Goal: Task Accomplishment & Management: Manage account settings

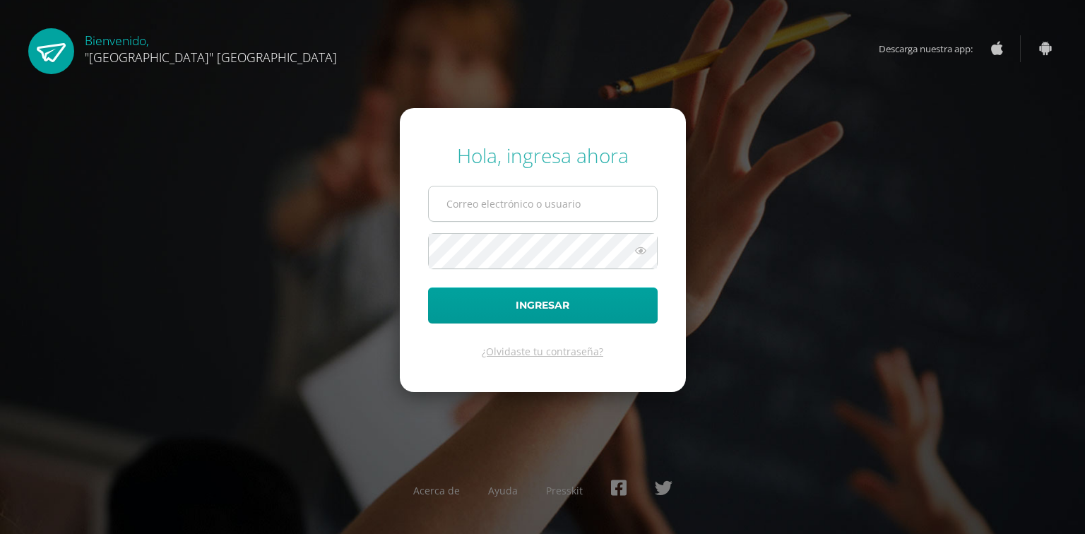
click at [548, 209] on input "text" at bounding box center [543, 204] width 228 height 35
type input "jessica@lasallechiquimula.edu.gt"
click at [428, 288] on button "Ingresar" at bounding box center [543, 306] width 230 height 36
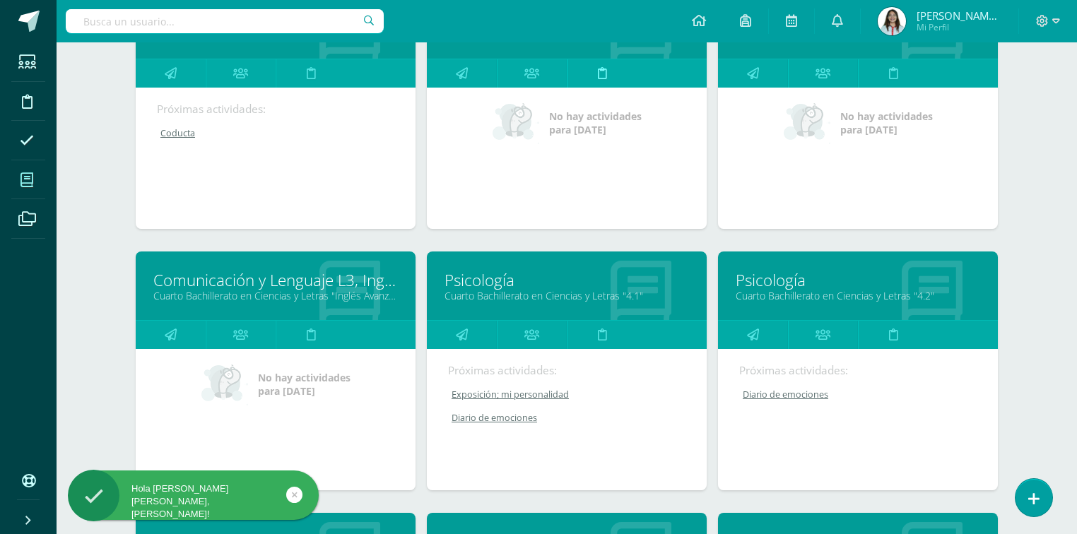
scroll to position [283, 0]
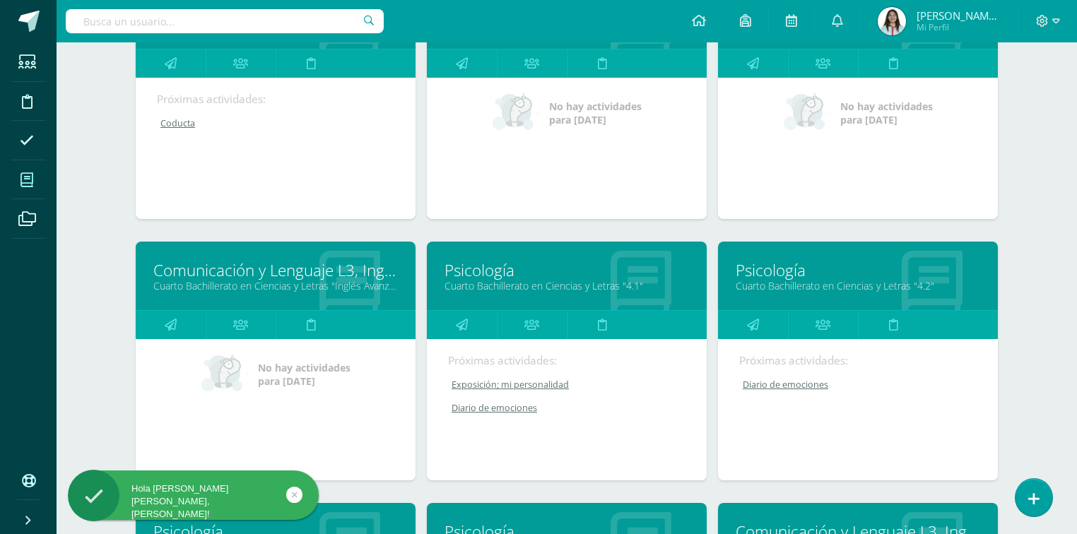
click at [484, 281] on link "Cuarto Bachillerato en Ciencias y Letras "4.1"" at bounding box center [566, 285] width 244 height 13
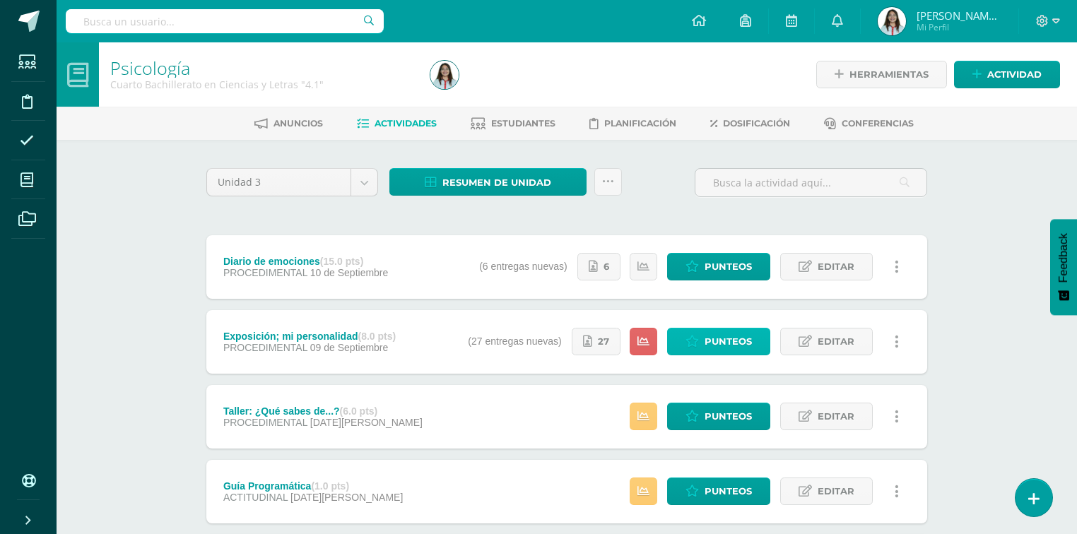
click at [701, 349] on link "Punteos" at bounding box center [718, 342] width 103 height 28
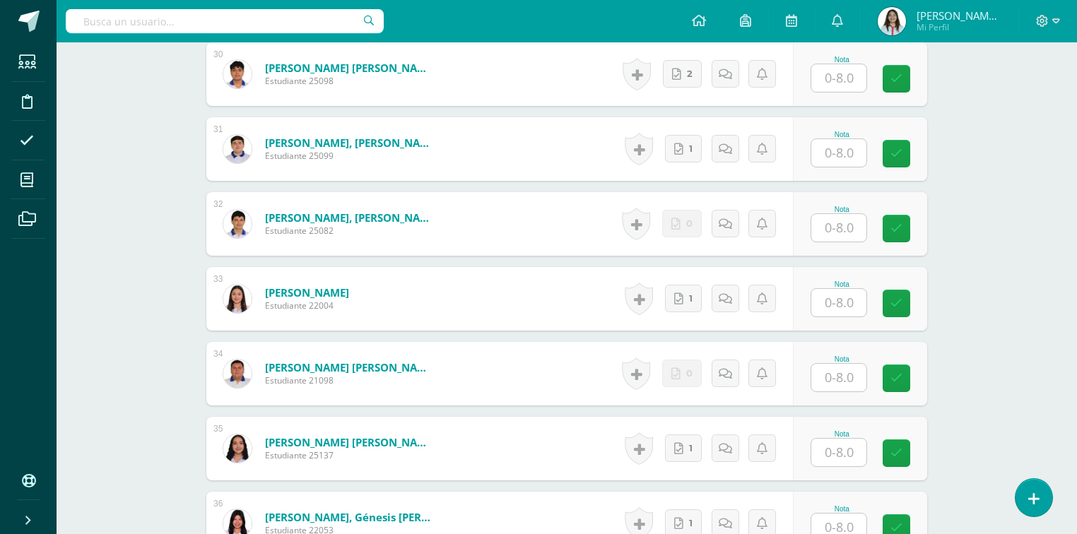
scroll to position [2632, 0]
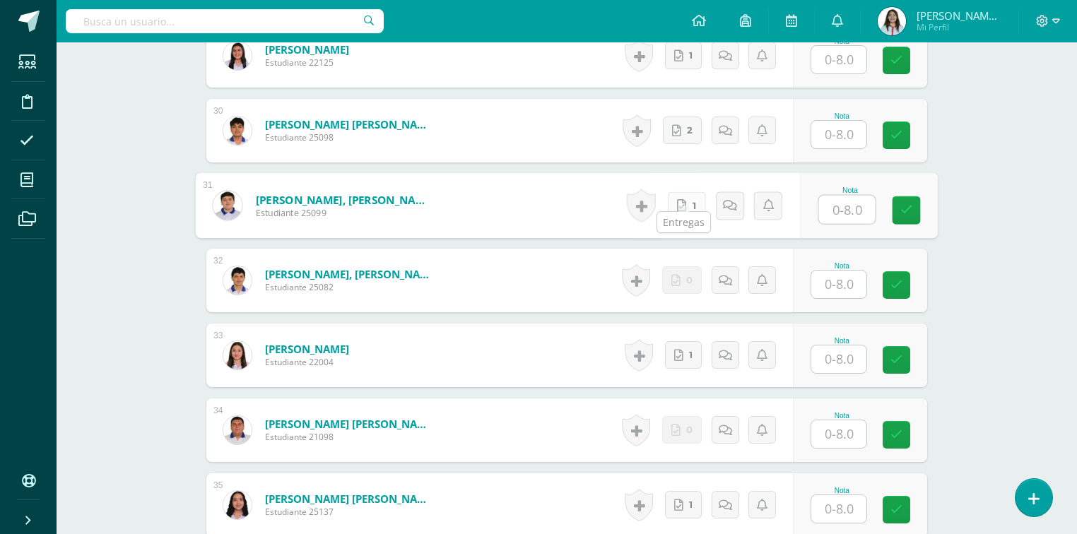
click at [688, 199] on link "1" at bounding box center [687, 206] width 38 height 28
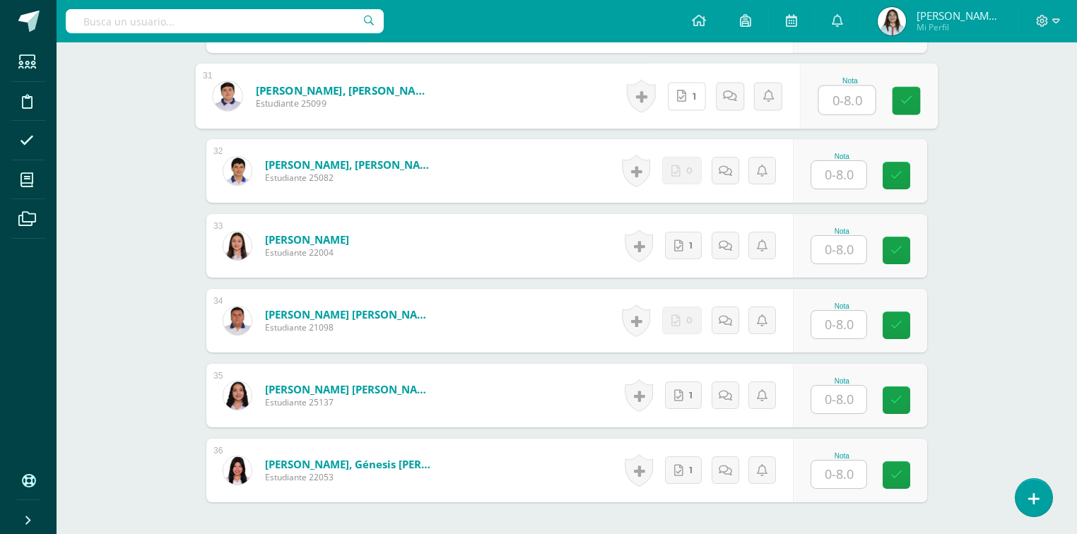
scroll to position [2858, 0]
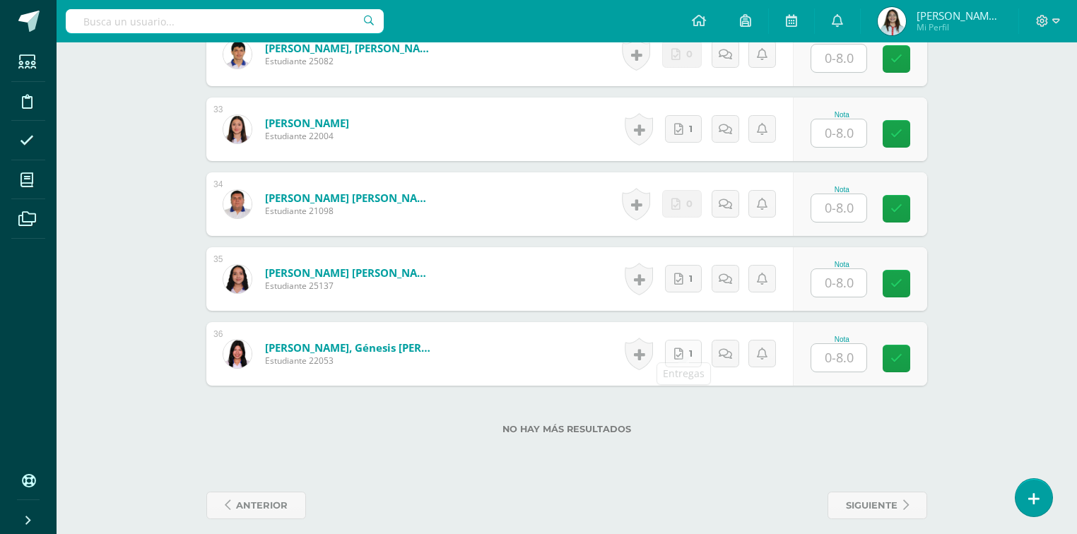
click at [678, 348] on icon at bounding box center [678, 354] width 9 height 12
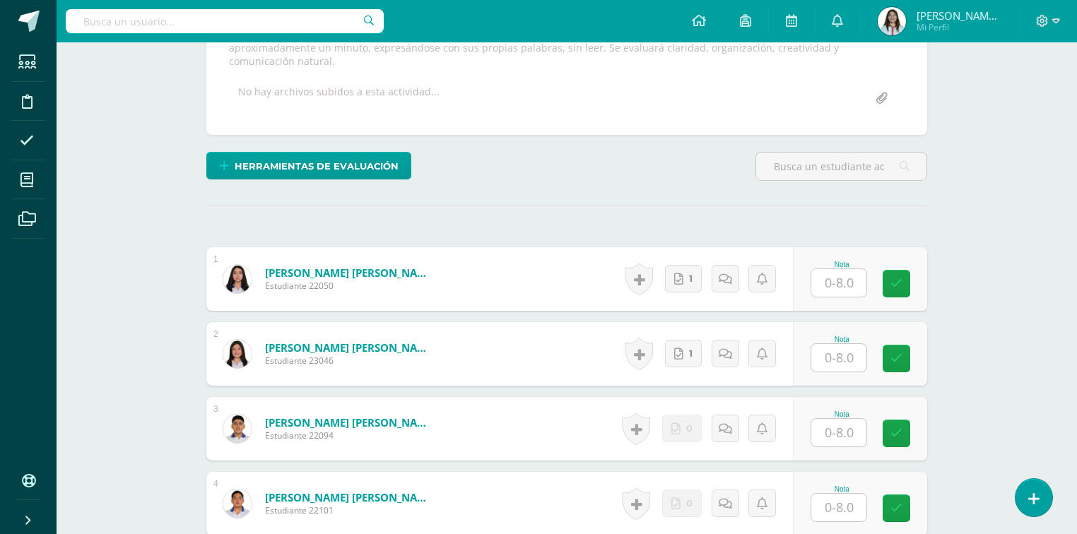
scroll to position [314, 0]
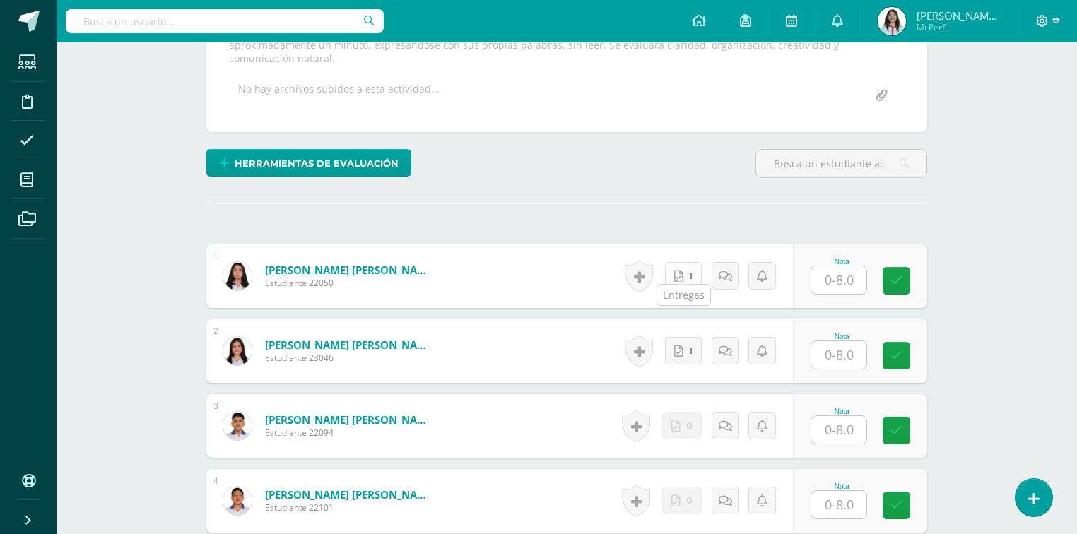
click at [681, 271] on icon at bounding box center [678, 277] width 9 height 12
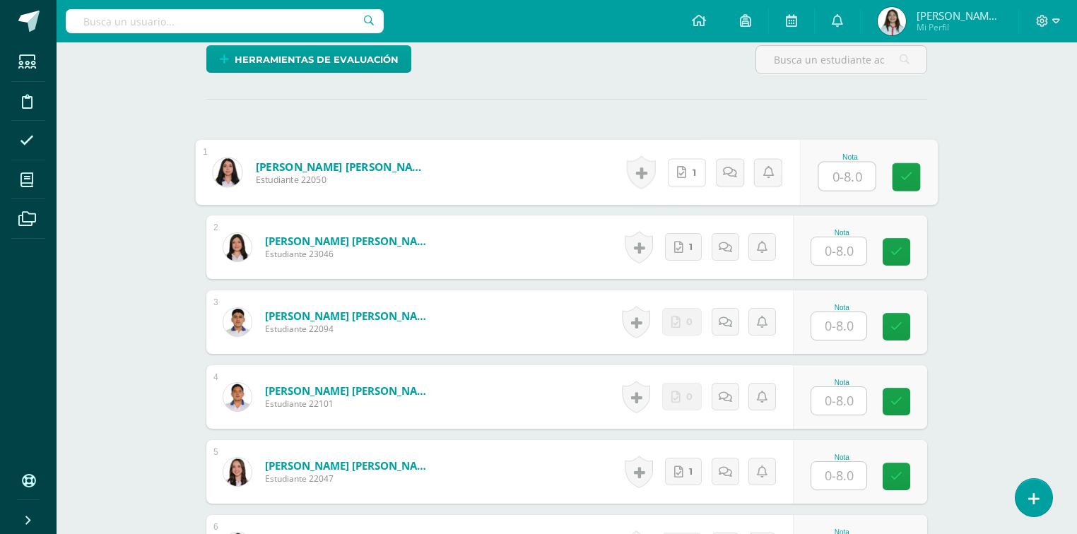
scroll to position [427, 0]
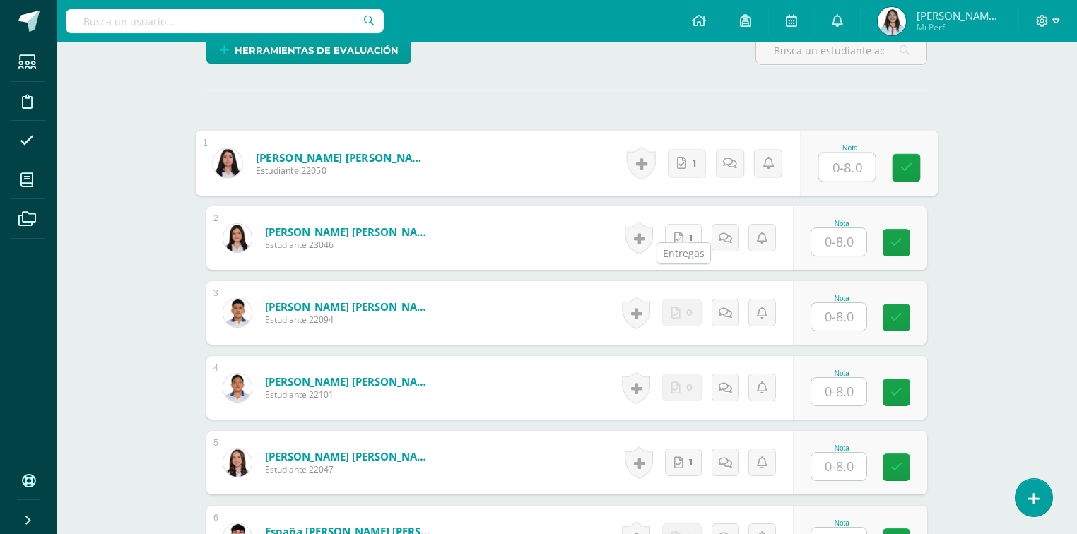
click at [680, 232] on icon at bounding box center [678, 238] width 9 height 12
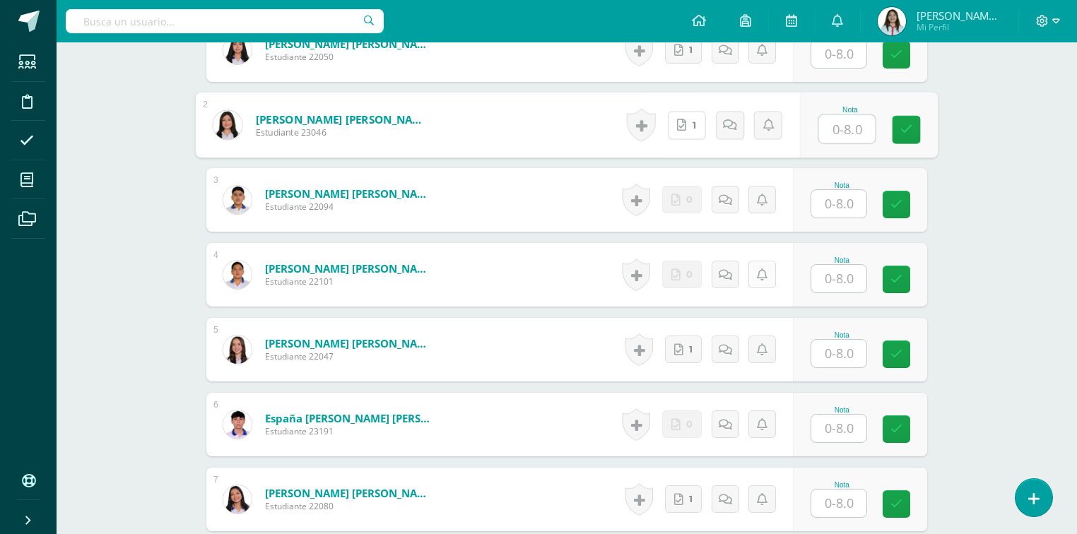
scroll to position [596, 0]
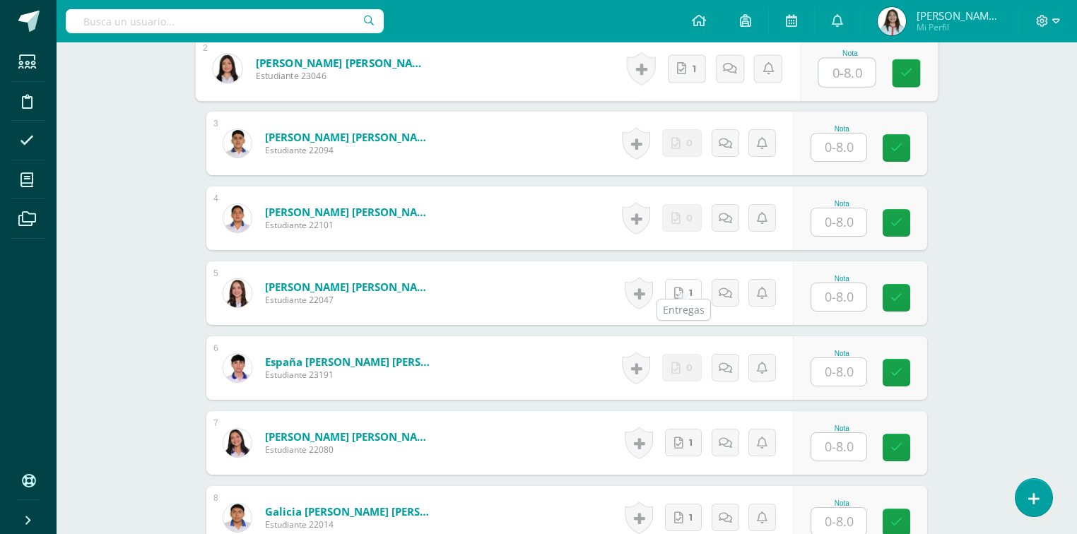
click at [678, 288] on icon at bounding box center [678, 294] width 9 height 12
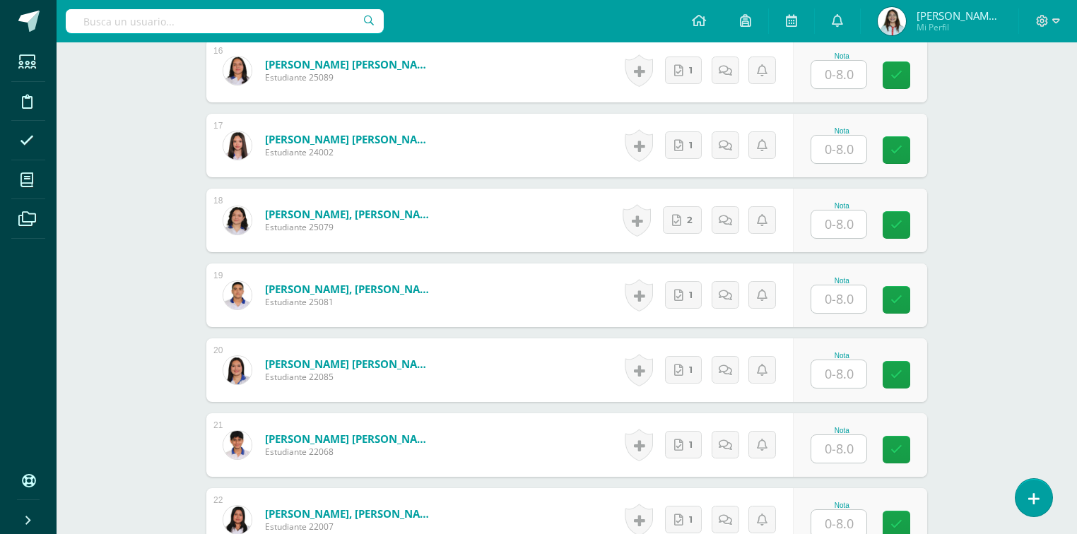
scroll to position [1671, 0]
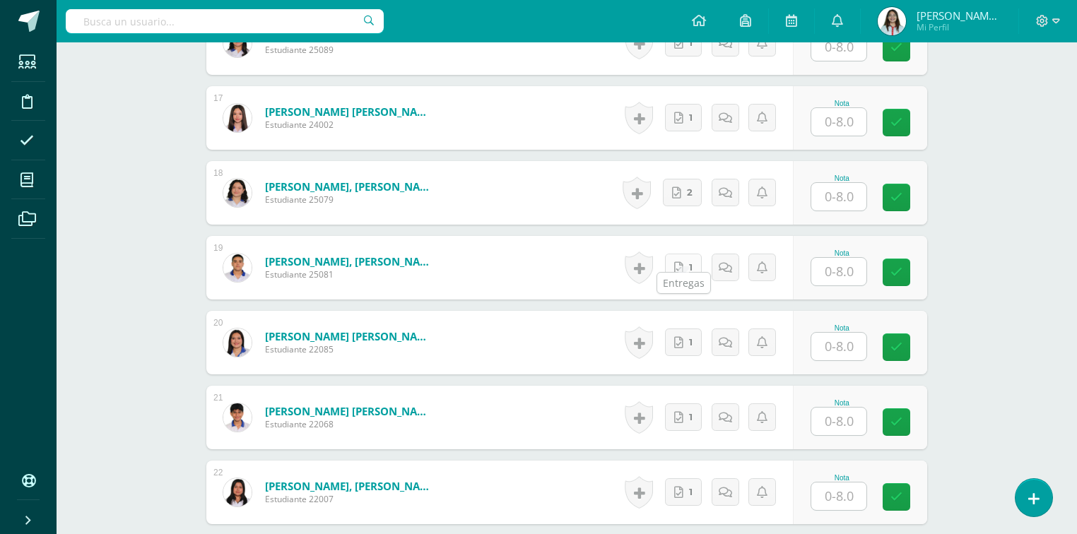
click at [684, 257] on link "1" at bounding box center [683, 268] width 37 height 28
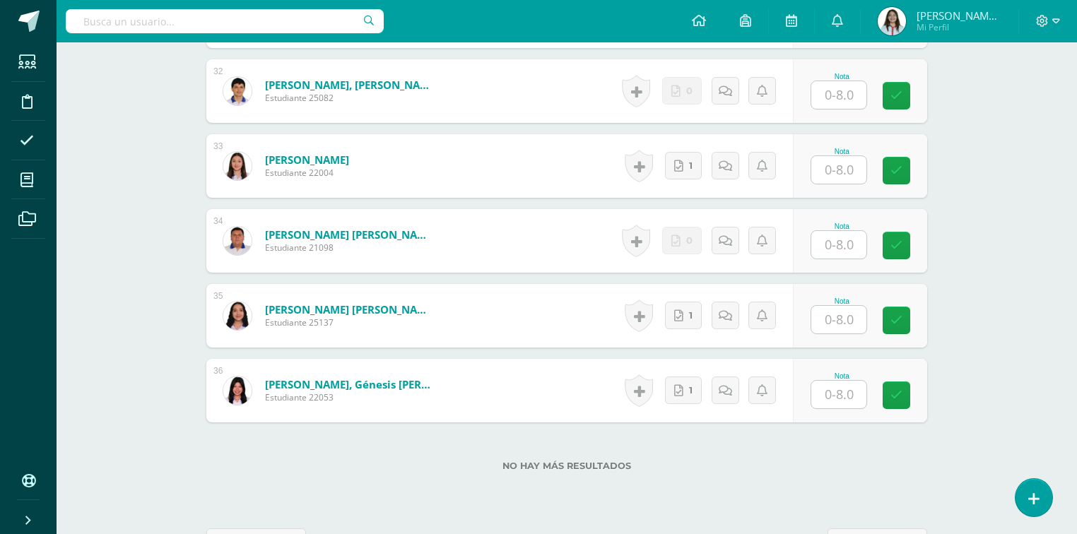
scroll to position [2801, 0]
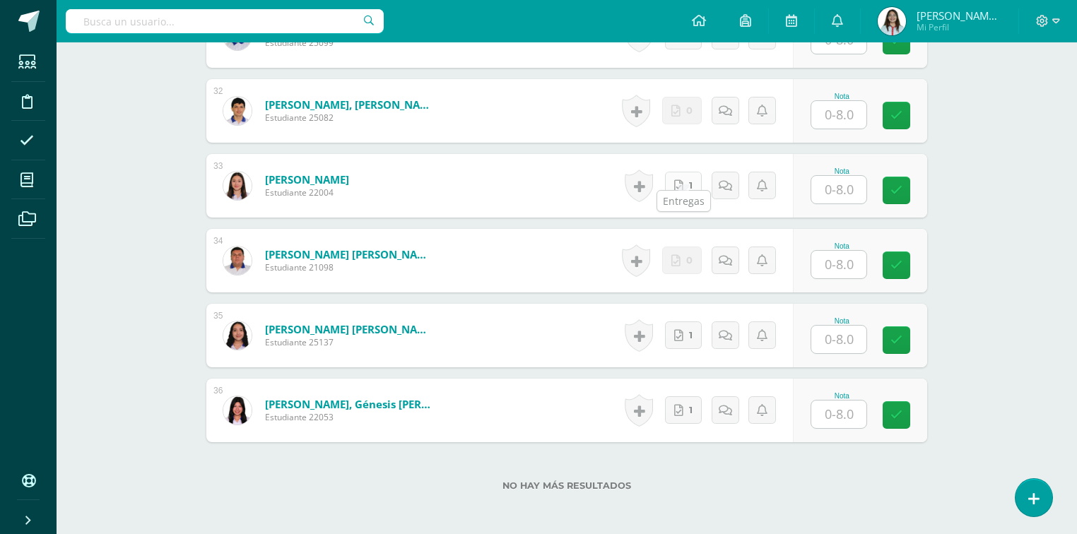
click at [679, 179] on link "1" at bounding box center [683, 186] width 37 height 28
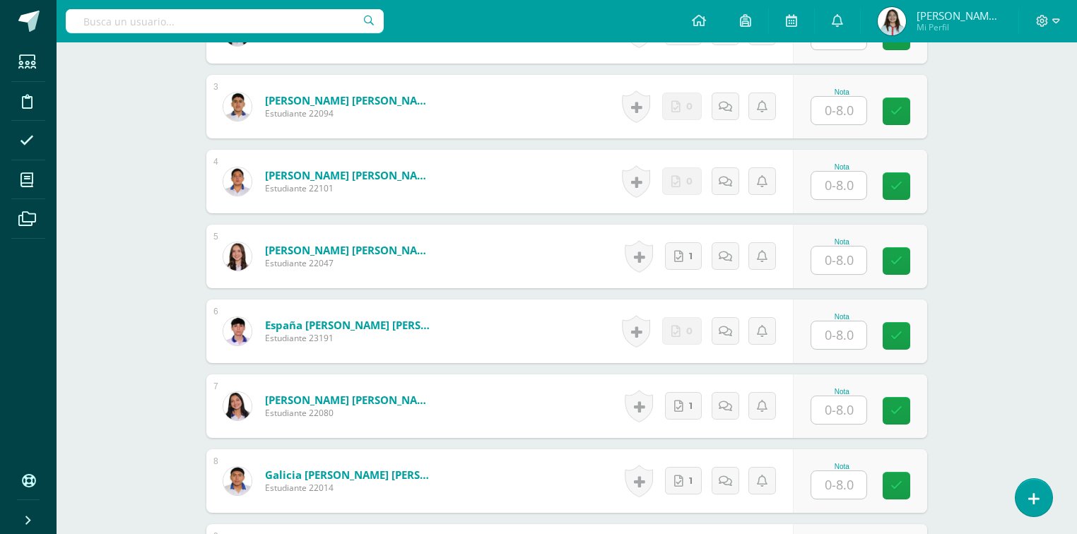
scroll to position [653, 0]
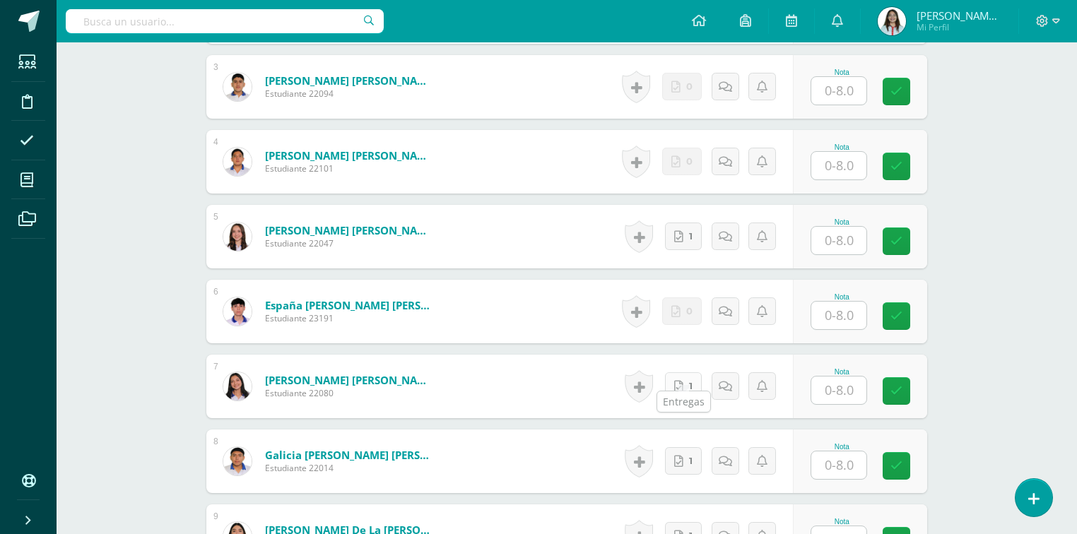
click at [680, 381] on icon at bounding box center [678, 387] width 9 height 12
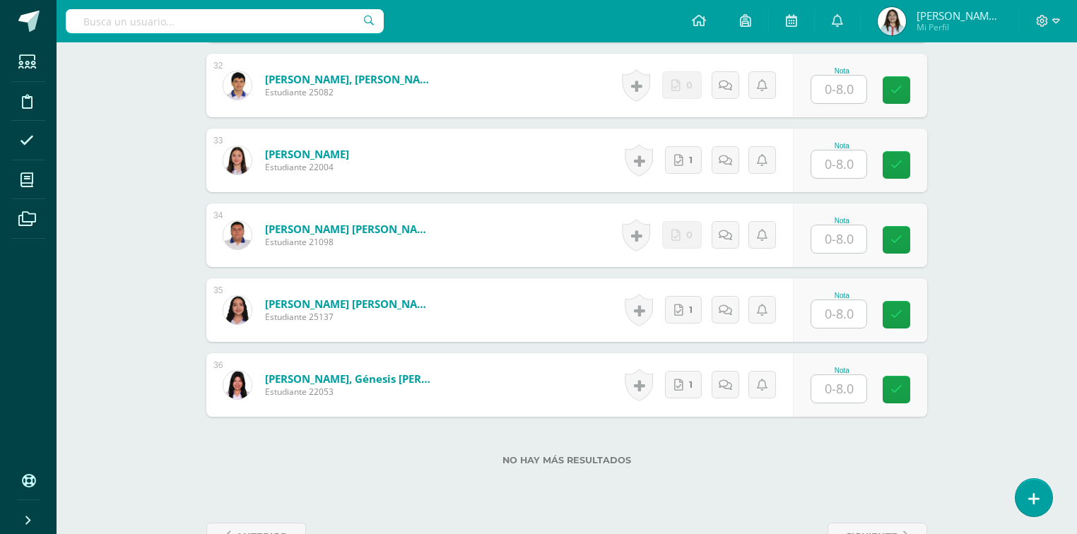
scroll to position [2801, 0]
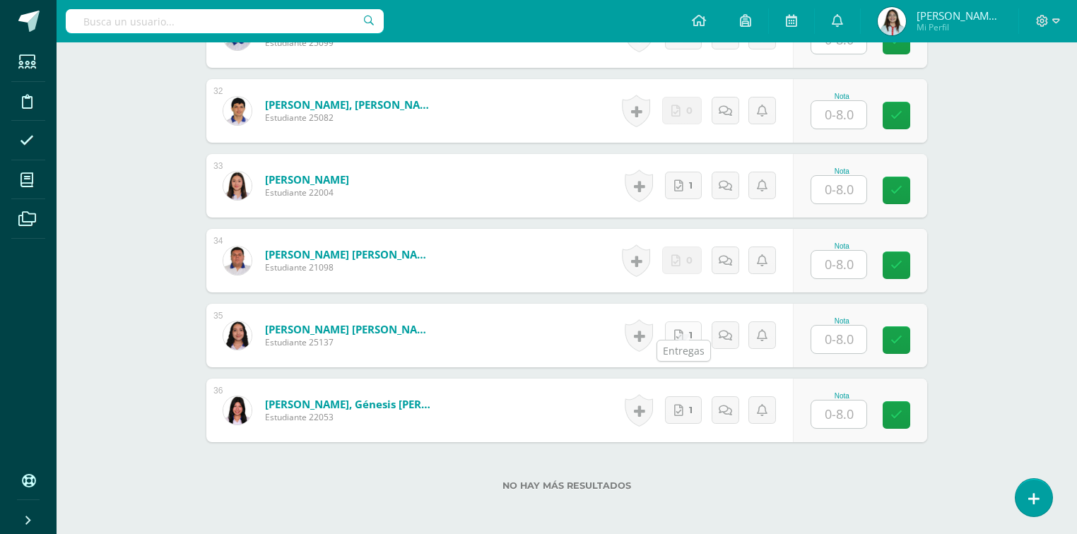
click at [668, 322] on link "1" at bounding box center [683, 336] width 37 height 28
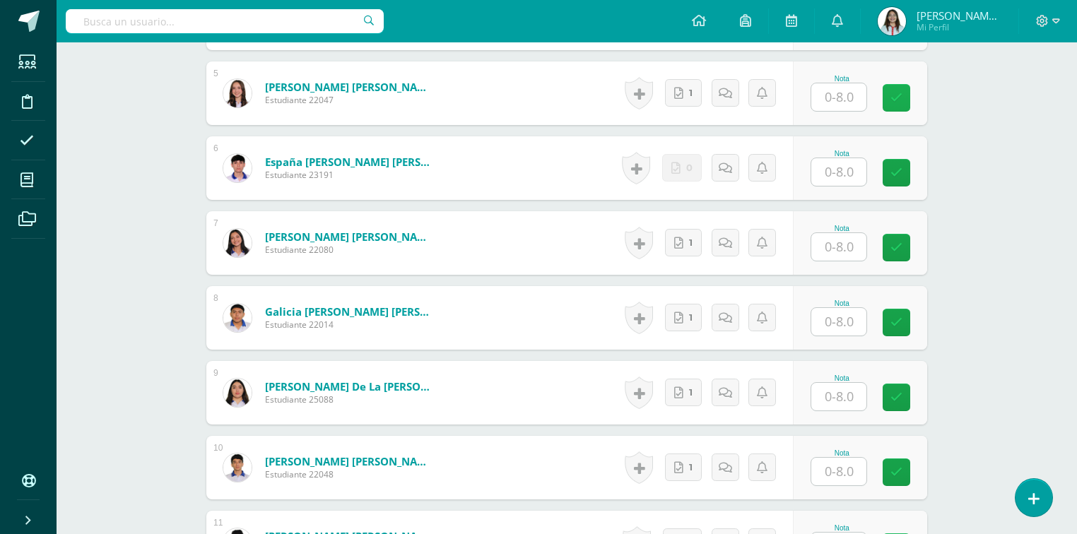
scroll to position [823, 0]
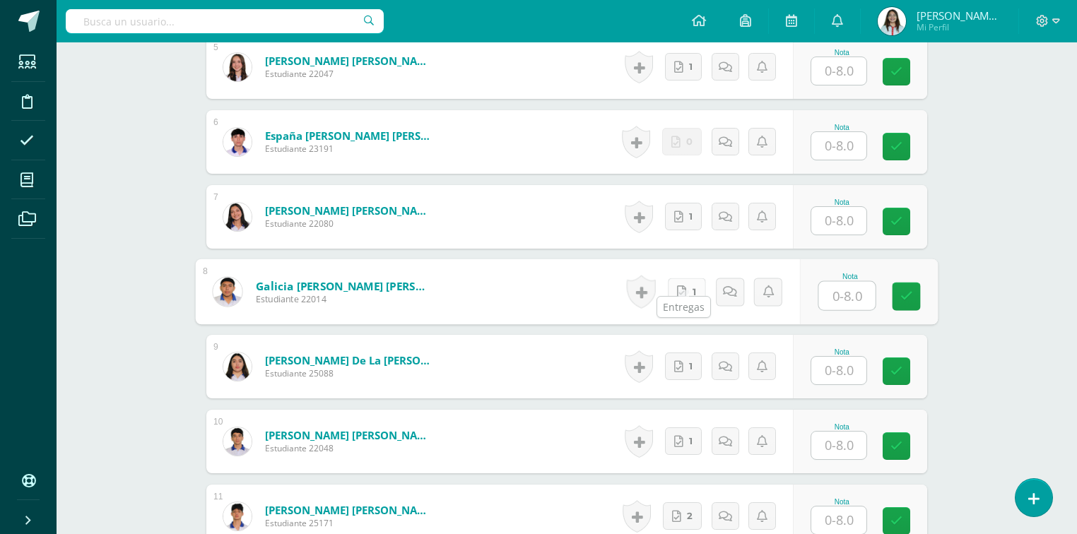
click at [688, 279] on link "1" at bounding box center [687, 292] width 38 height 28
click at [1056, 20] on icon at bounding box center [1056, 21] width 8 height 13
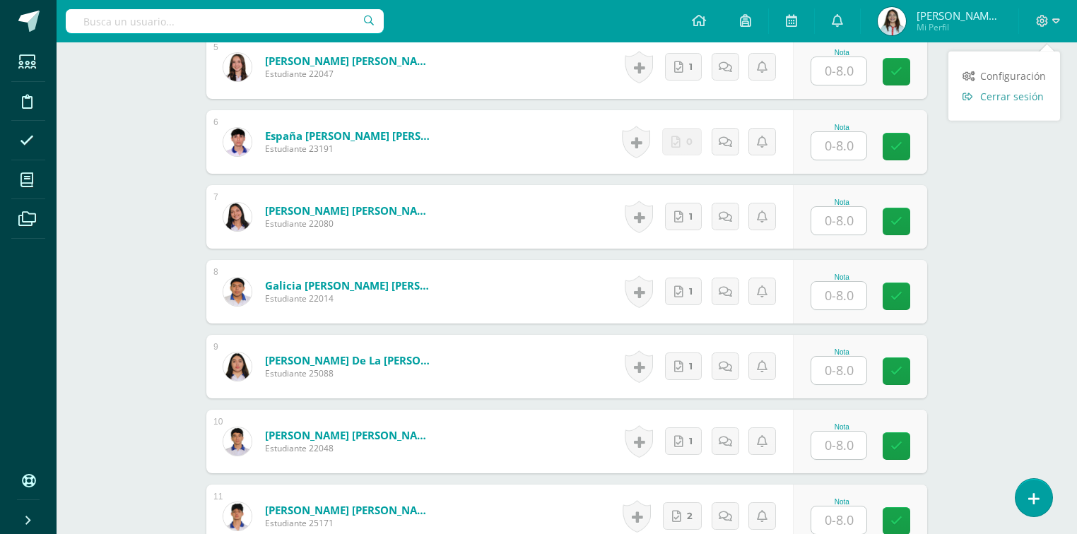
click at [989, 99] on span "Cerrar sesión" at bounding box center [1012, 96] width 64 height 13
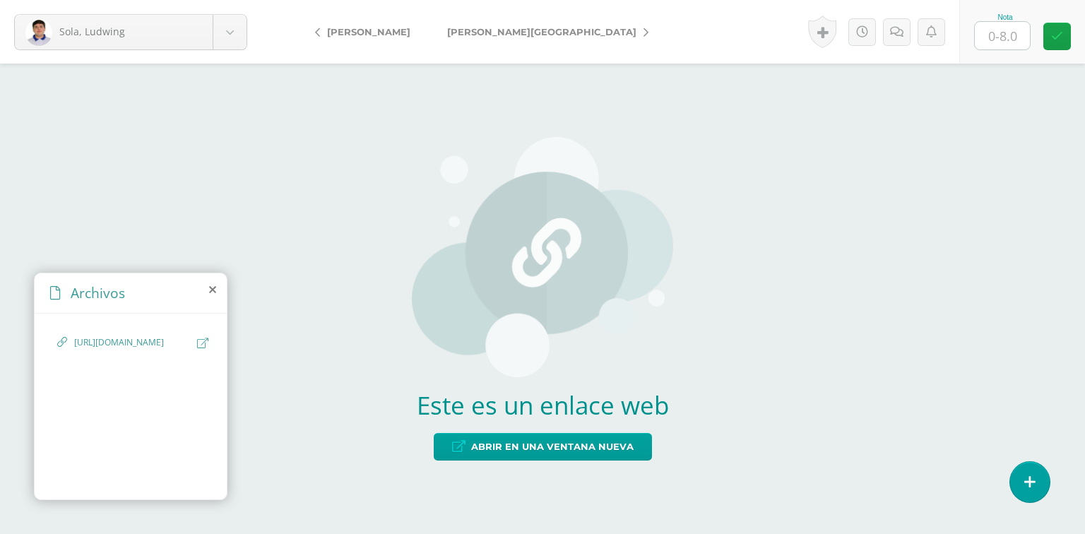
click at [161, 350] on span "https://www.canva.com/design/DAGyOgHPc_E/0Va_g1HjZbEHlrBVfv6R8A/edit?utm_conten…" at bounding box center [132, 342] width 116 height 13
click at [499, 449] on span "Abrir en una ventana nueva" at bounding box center [552, 447] width 163 height 26
click at [1003, 37] on input "text" at bounding box center [1002, 36] width 55 height 28
type input "8"
click at [829, 39] on link at bounding box center [822, 32] width 28 height 33
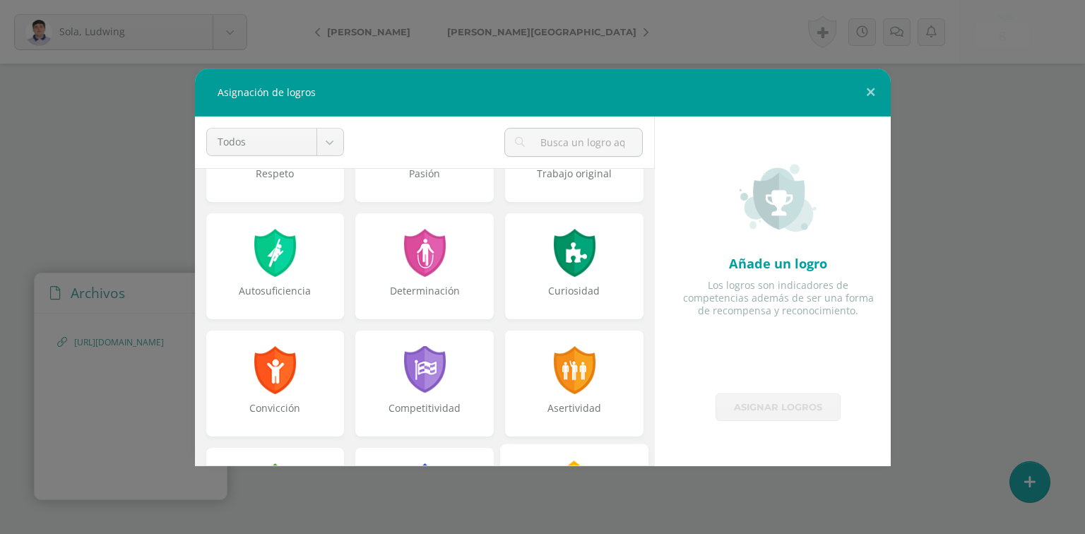
scroll to position [226, 0]
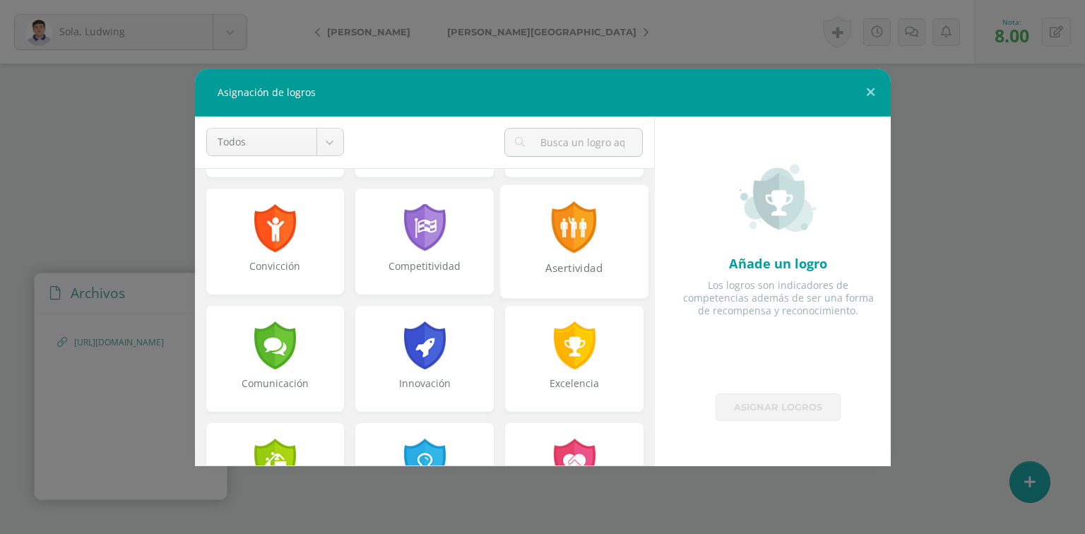
click at [572, 283] on div "Asertividad" at bounding box center [575, 275] width 146 height 30
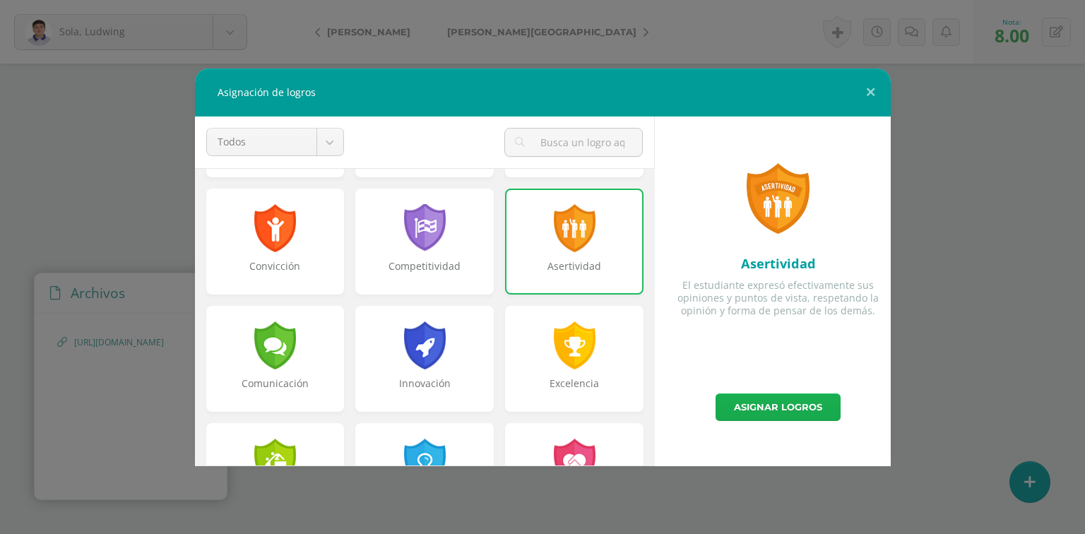
click at [834, 407] on link "Asignar logros" at bounding box center [778, 408] width 125 height 28
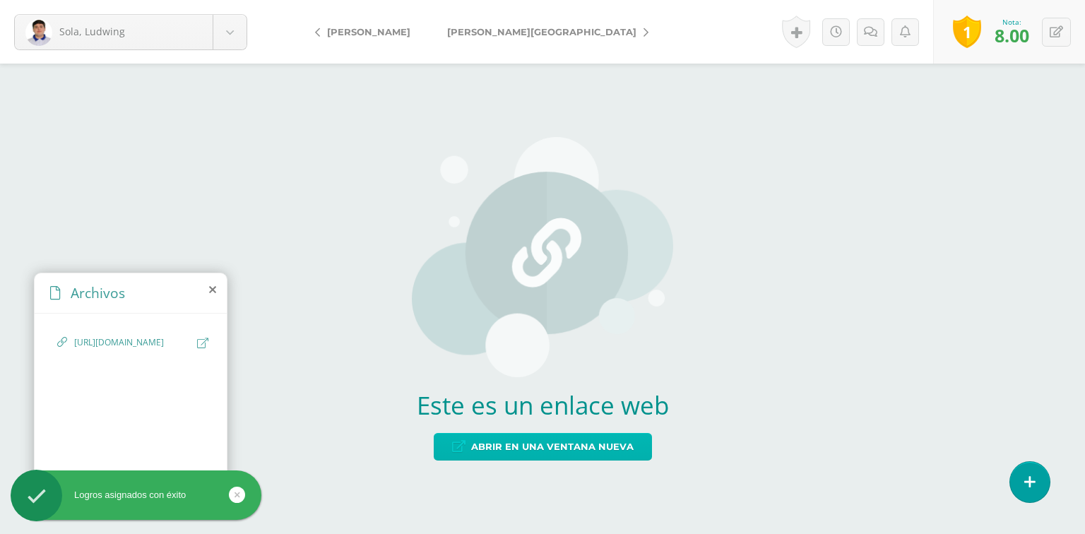
click at [486, 449] on span "Abrir en una ventana nueva" at bounding box center [552, 447] width 163 height 26
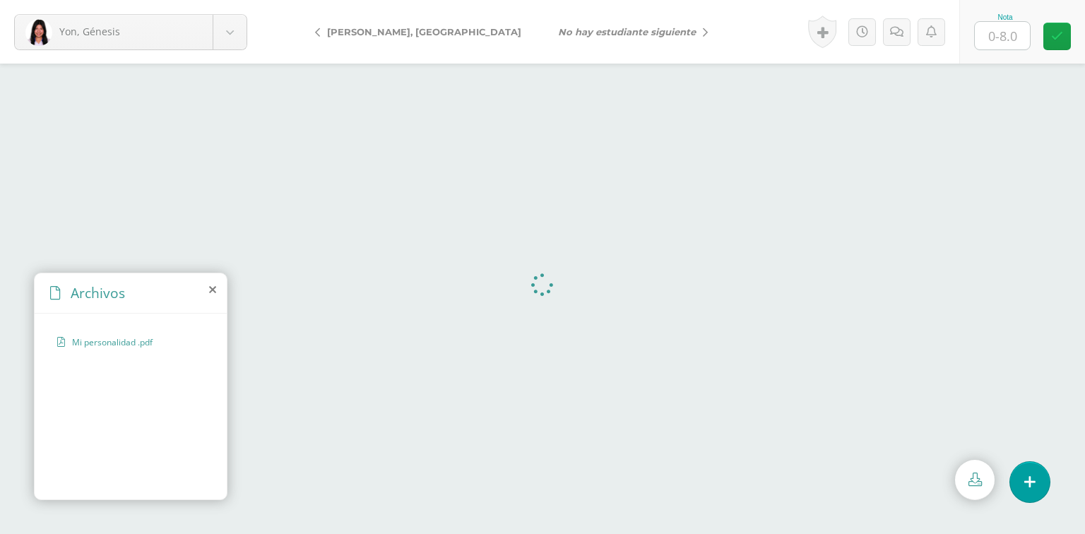
click at [212, 290] on icon at bounding box center [212, 289] width 7 height 11
click at [139, 350] on span "https://www.canva.com/design/DAGyiFFaEeM/QsFDWZ7cVP0ZaufVS98qkw/edit?utm_conten…" at bounding box center [132, 342] width 116 height 13
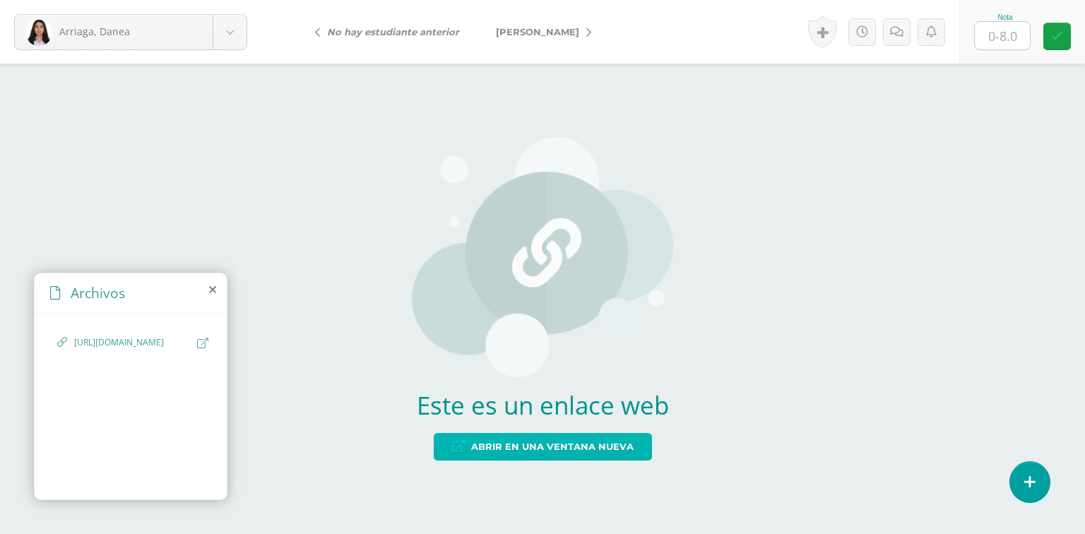
click at [500, 444] on span "Abrir en una ventana nueva" at bounding box center [552, 447] width 163 height 26
click at [986, 33] on input "text" at bounding box center [1002, 36] width 55 height 28
type input "8"
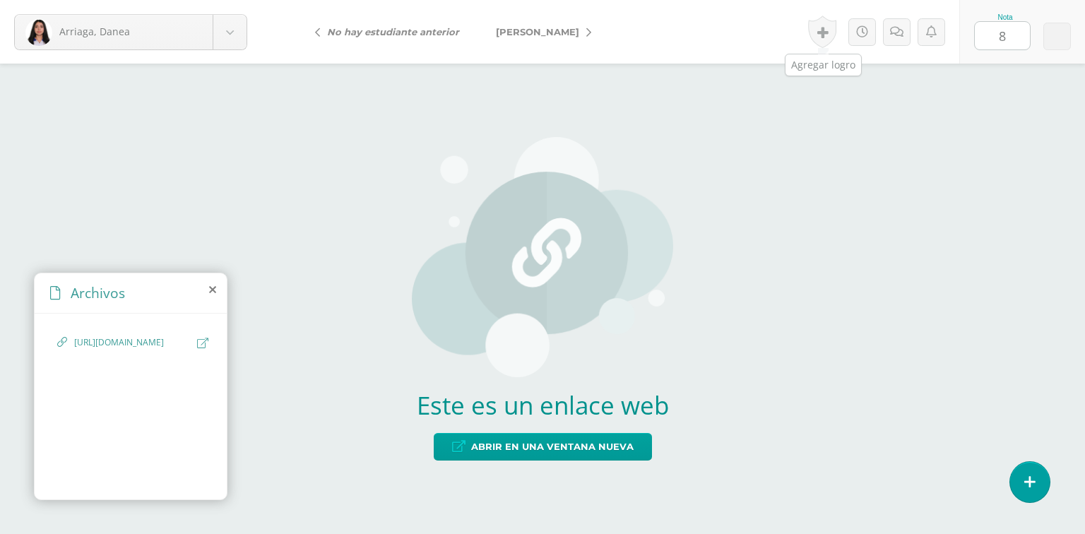
click at [818, 34] on link at bounding box center [822, 32] width 28 height 33
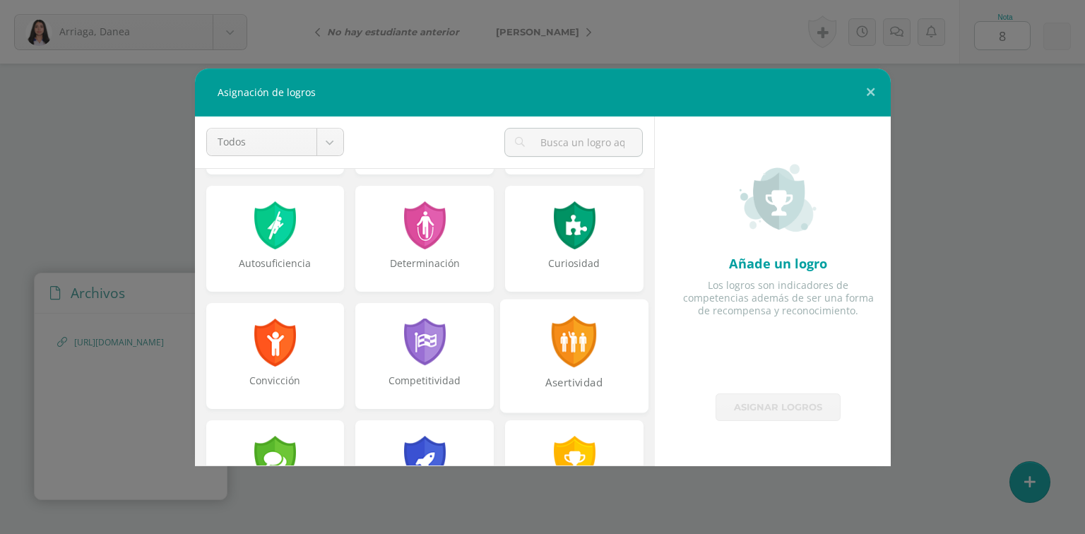
scroll to position [113, 0]
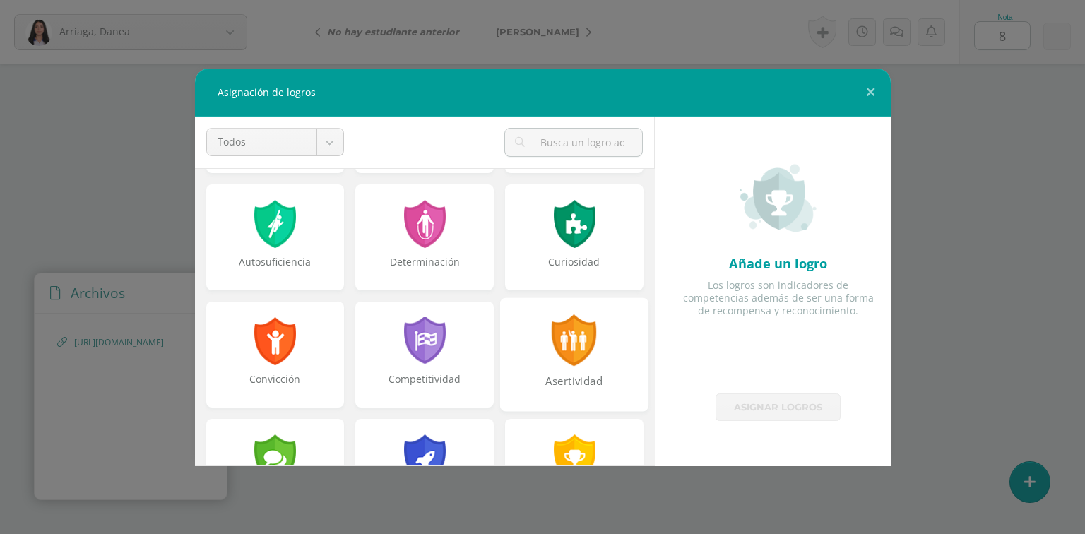
click at [580, 362] on div at bounding box center [574, 340] width 49 height 52
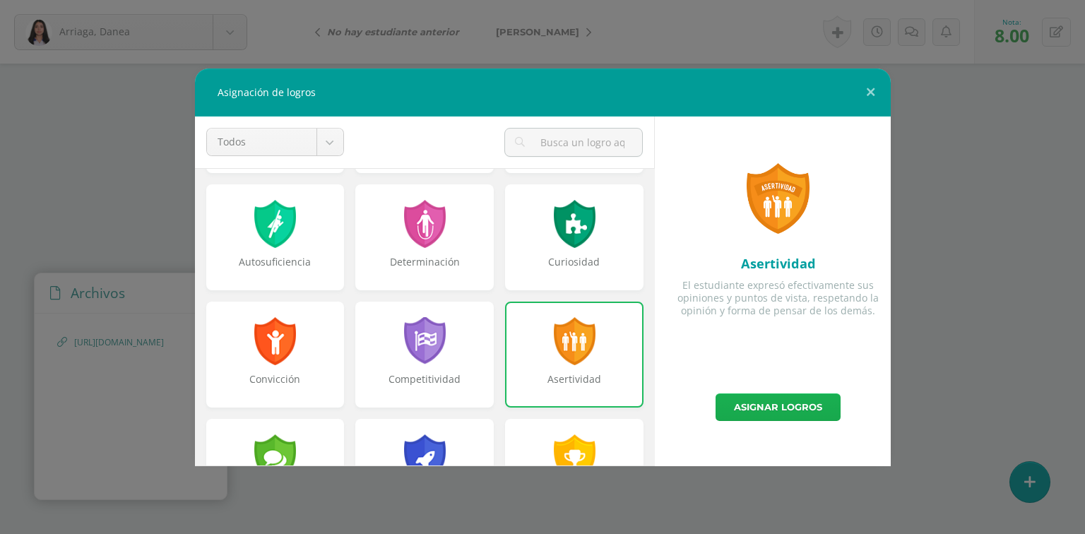
click at [758, 410] on link "Asignar logros" at bounding box center [778, 408] width 125 height 28
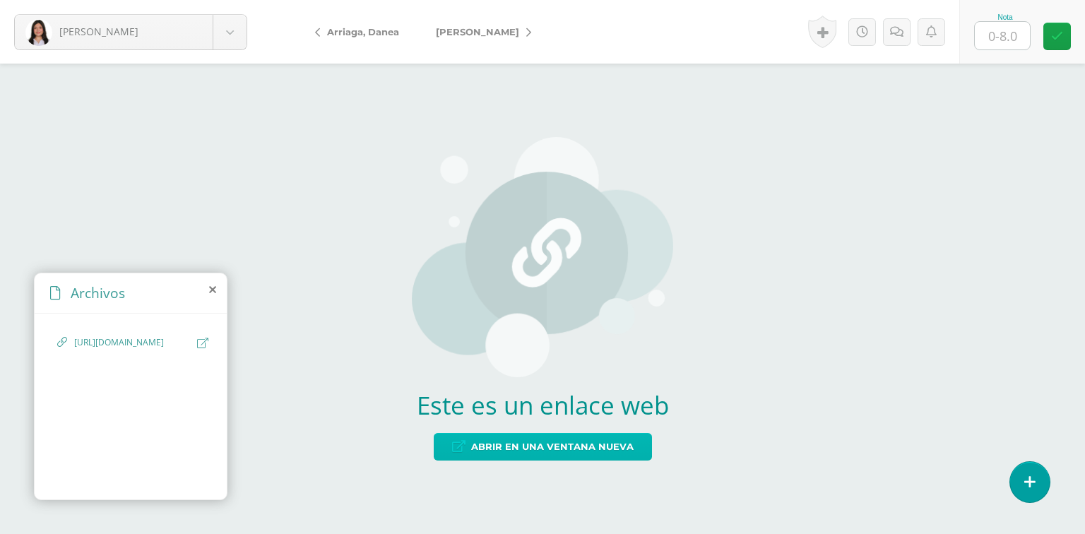
click at [640, 444] on link "Abrir en una ventana nueva" at bounding box center [543, 447] width 218 height 28
click at [989, 37] on input "text" at bounding box center [1002, 36] width 55 height 28
type input "8"
click at [822, 31] on link at bounding box center [822, 32] width 28 height 33
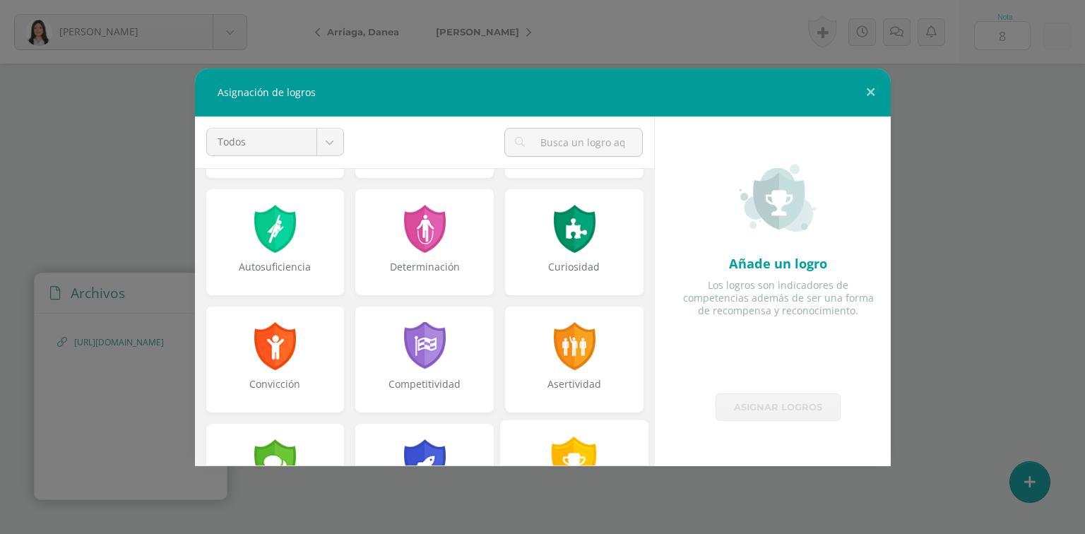
scroll to position [170, 0]
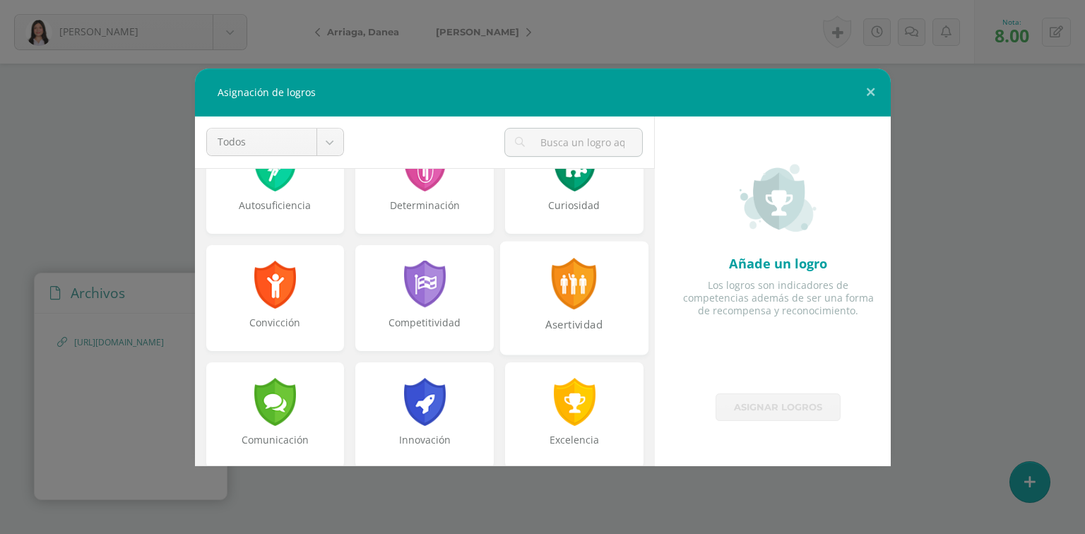
click at [591, 336] on div "Asertividad" at bounding box center [575, 332] width 146 height 30
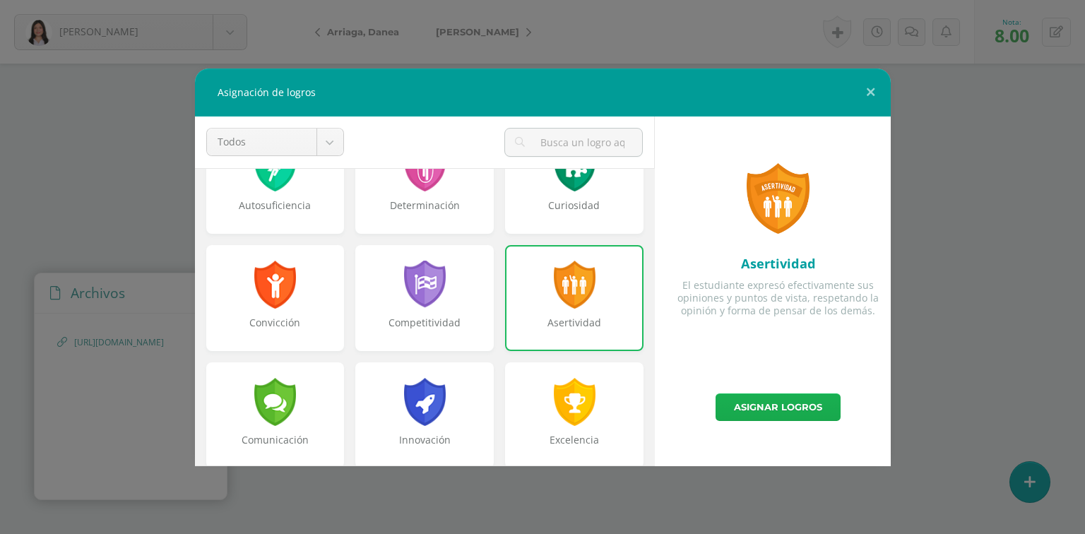
click at [743, 399] on link "Asignar logros" at bounding box center [778, 408] width 125 height 28
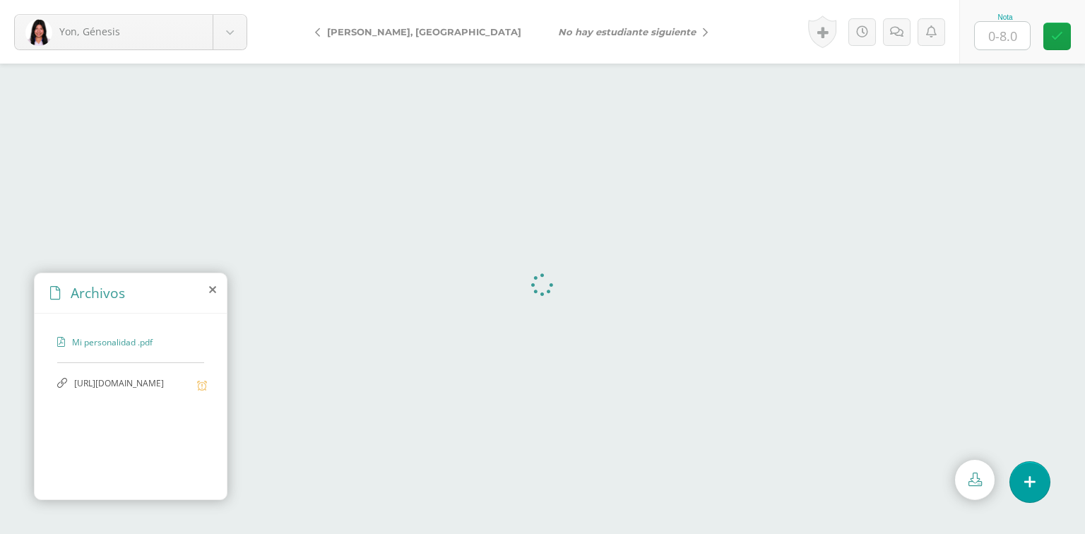
click at [95, 391] on span "[URL][DOMAIN_NAME]" at bounding box center [132, 383] width 116 height 13
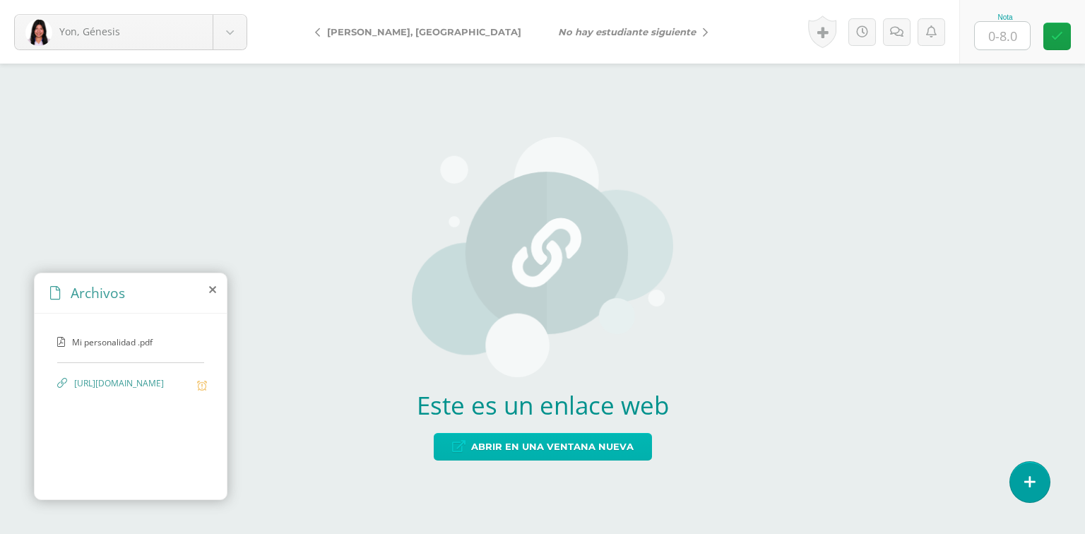
click at [481, 449] on span "Abrir en una ventana nueva" at bounding box center [552, 447] width 163 height 26
click at [990, 35] on input "text" at bounding box center [1002, 36] width 55 height 28
type input "8"
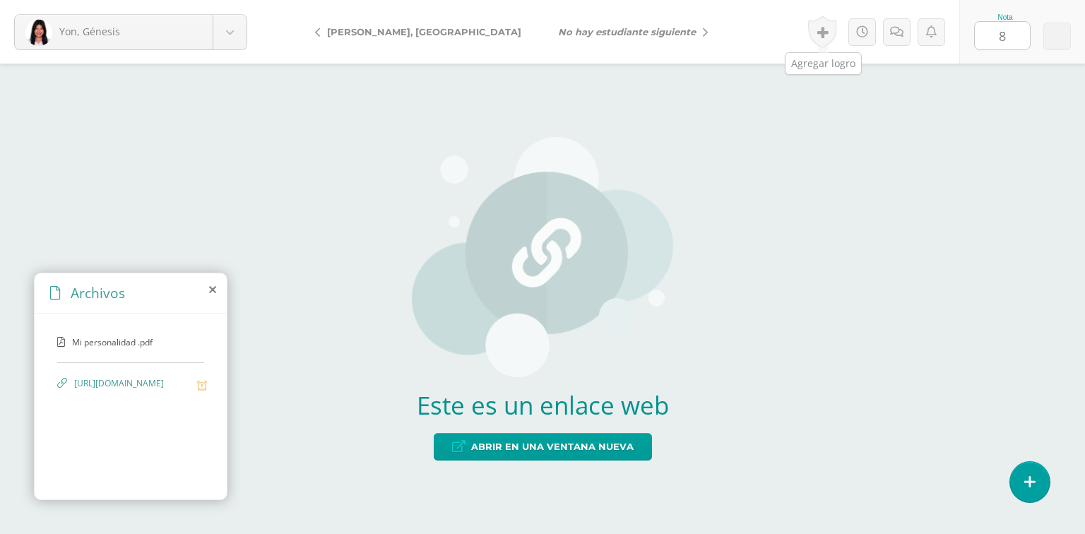
click at [829, 33] on link at bounding box center [822, 32] width 28 height 33
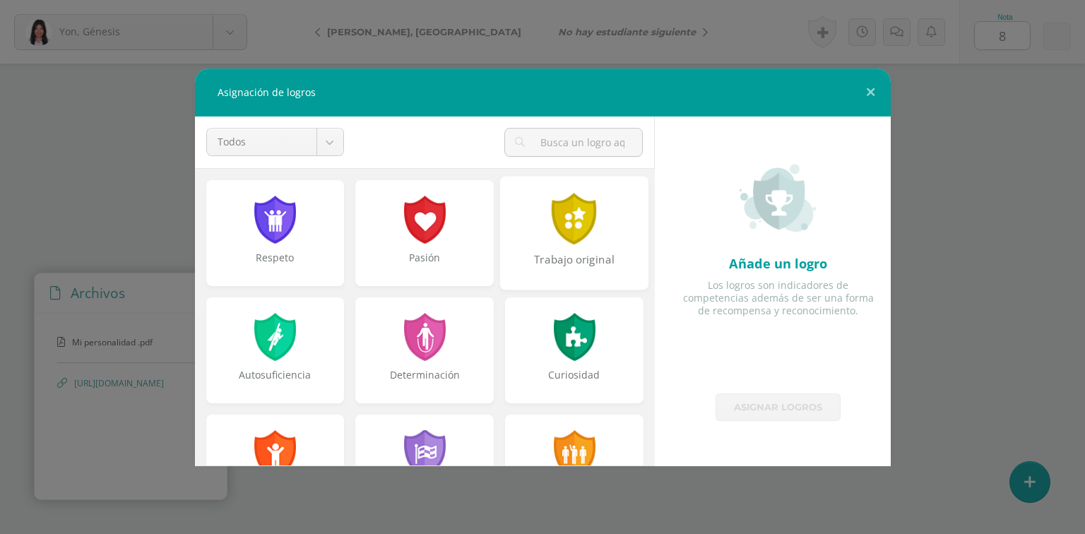
click at [599, 247] on div "Trabajo original" at bounding box center [574, 233] width 148 height 114
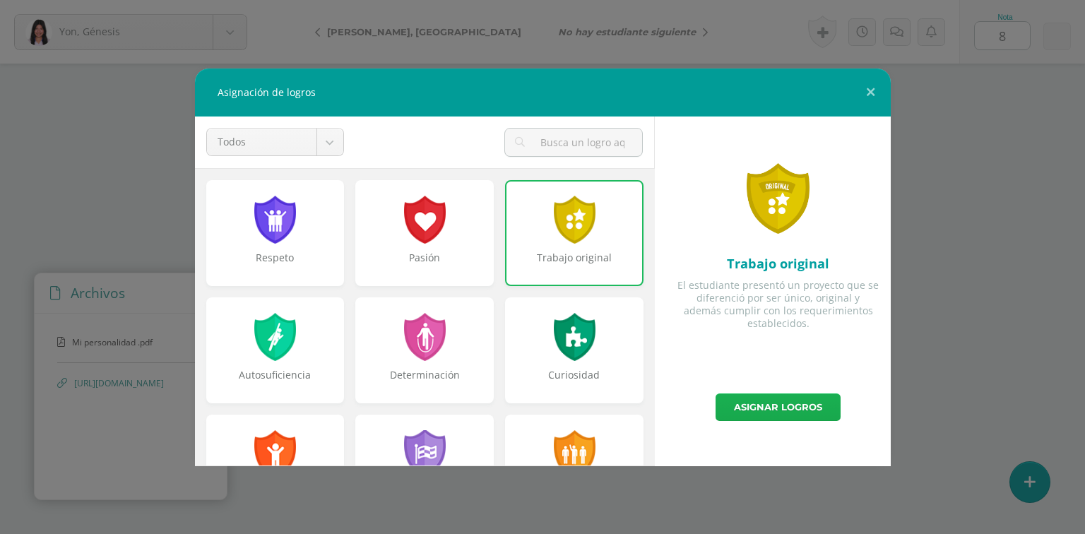
click at [743, 407] on link "Asignar logros" at bounding box center [778, 408] width 125 height 28
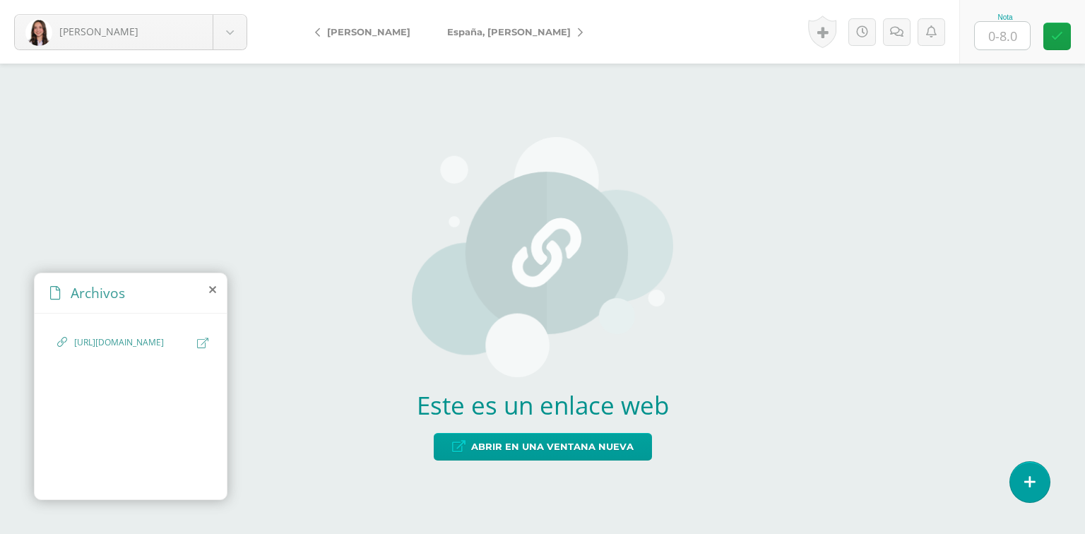
click at [130, 350] on span "[URL][DOMAIN_NAME]" at bounding box center [132, 342] width 116 height 13
click at [521, 424] on div "Este es un enlace web Abrir en una ventana nueva" at bounding box center [542, 299] width 261 height 380
click at [523, 435] on span "Abrir en una ventana nueva" at bounding box center [552, 447] width 163 height 26
click at [1008, 40] on input "text" at bounding box center [1002, 36] width 55 height 28
type input "8"
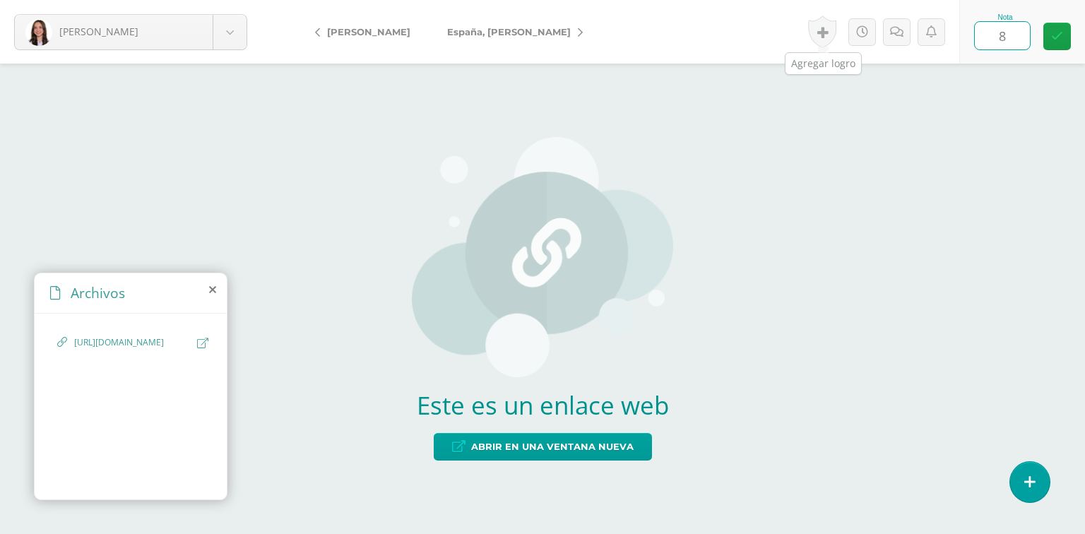
click at [827, 28] on link at bounding box center [822, 32] width 28 height 33
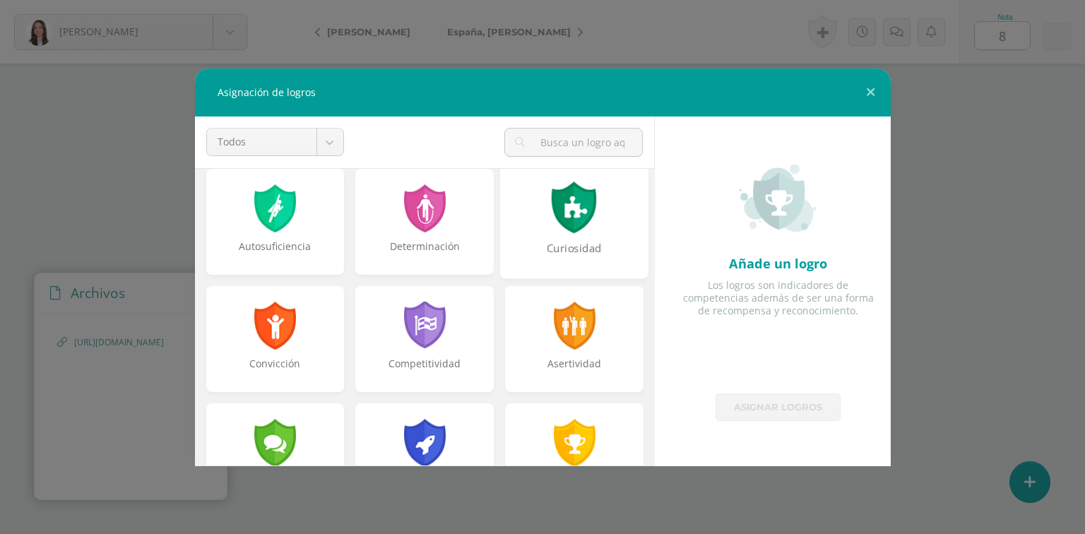
scroll to position [226, 0]
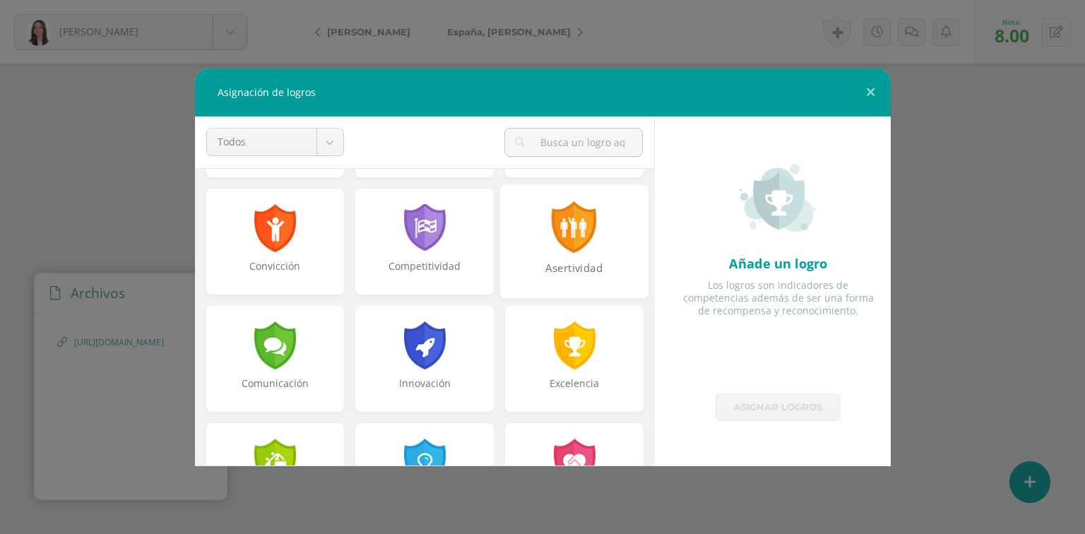
click at [595, 282] on div "Asertividad" at bounding box center [575, 275] width 146 height 30
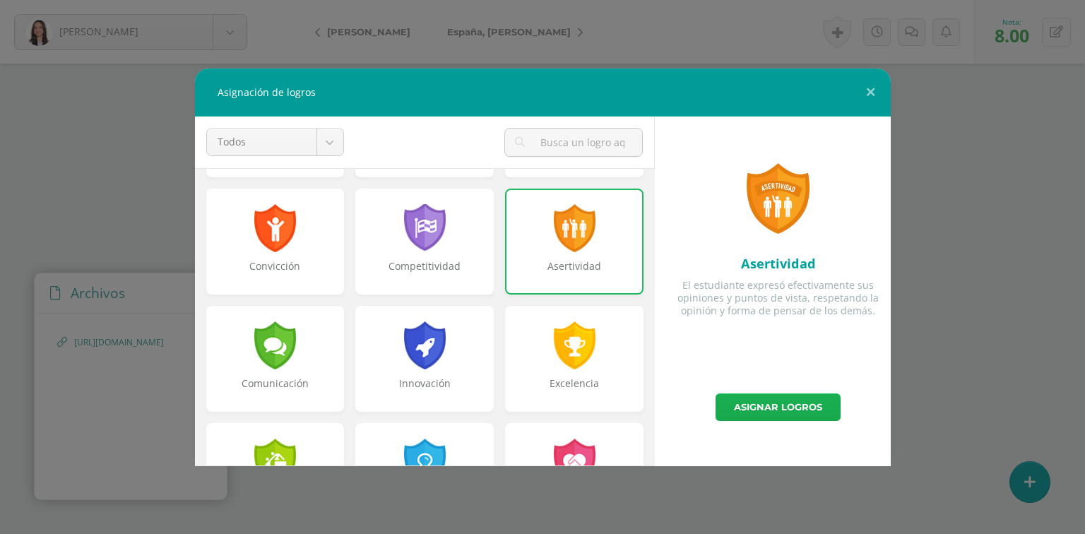
click at [762, 406] on link "Asignar logros" at bounding box center [778, 408] width 125 height 28
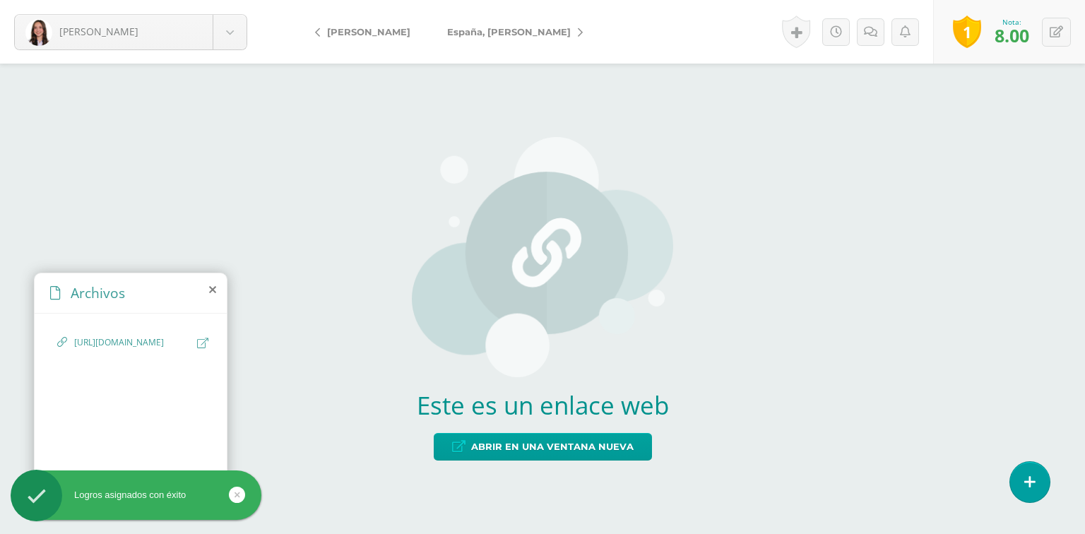
click at [972, 25] on link "1" at bounding box center [967, 32] width 28 height 33
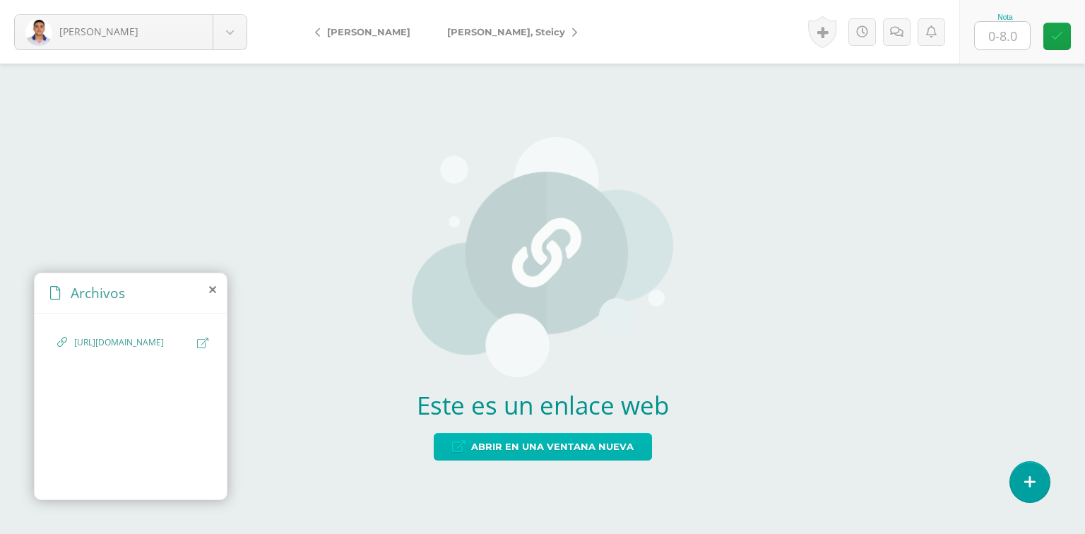
click at [560, 452] on span "Abrir en una ventana nueva" at bounding box center [552, 447] width 163 height 26
click at [1016, 40] on input "text" at bounding box center [1002, 36] width 55 height 28
type input "5"
type input "8"
click at [968, 134] on div "Este es un enlace web Abrir en una ventana nueva" at bounding box center [542, 299] width 1085 height 471
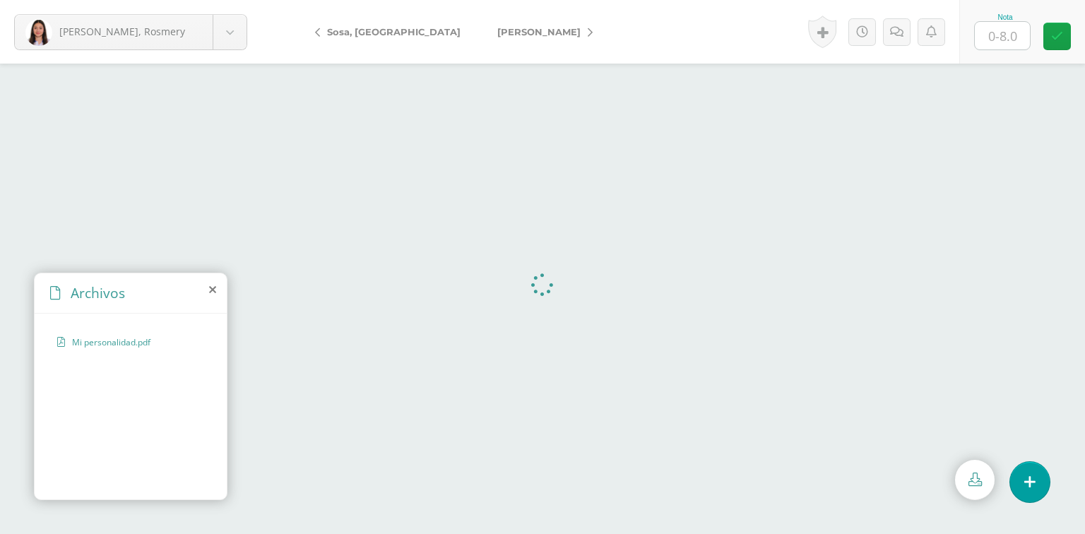
click at [214, 291] on icon at bounding box center [212, 289] width 7 height 11
click at [136, 341] on span "Mi personalidad.pdf" at bounding box center [130, 342] width 116 height 12
click at [209, 288] on icon at bounding box center [212, 289] width 7 height 11
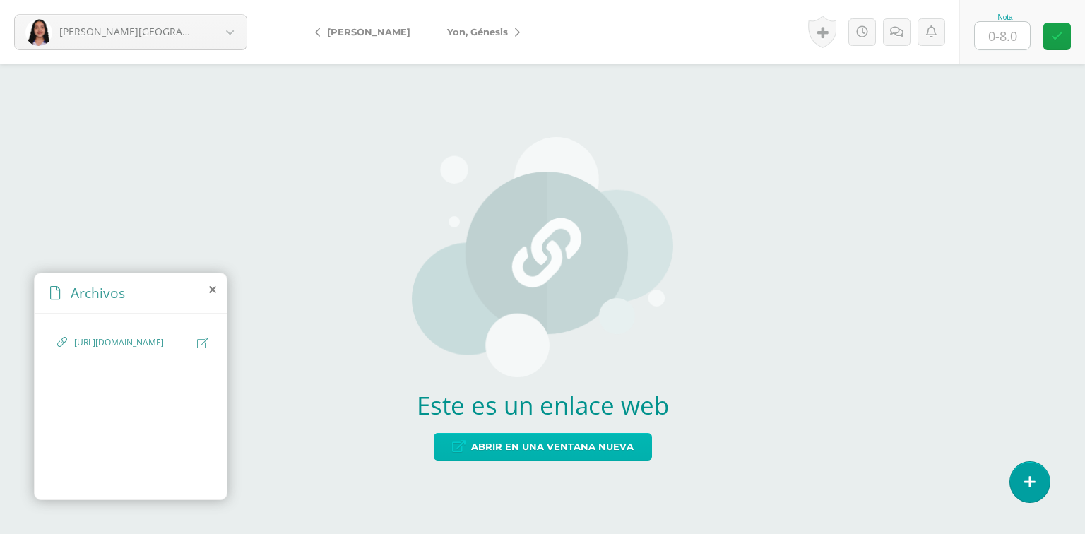
click at [482, 450] on span "Abrir en una ventana nueva" at bounding box center [552, 447] width 163 height 26
click at [1009, 40] on input "text" at bounding box center [1002, 36] width 55 height 28
type input "8"
click at [454, 447] on icon at bounding box center [458, 447] width 13 height 12
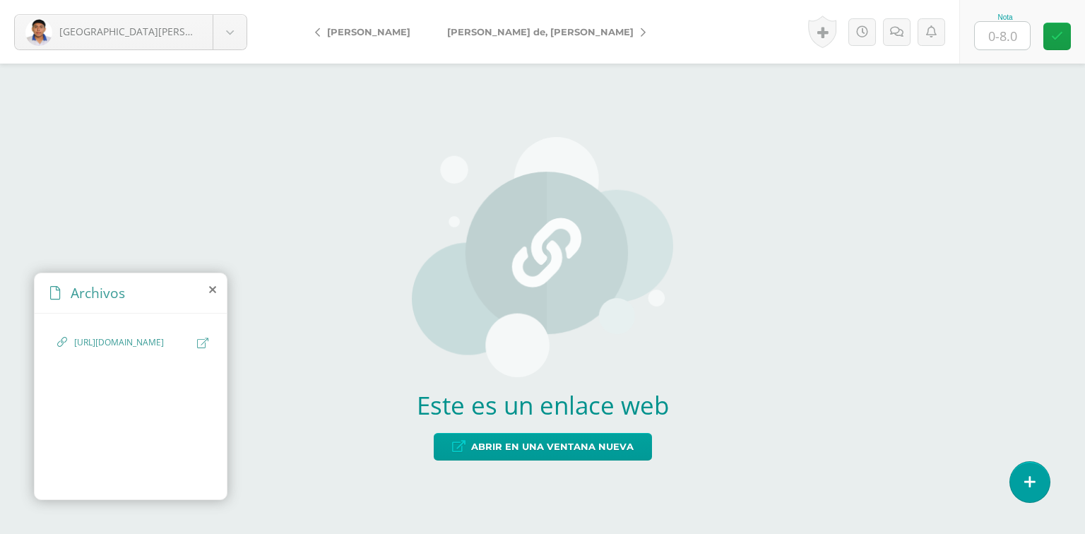
click at [998, 38] on input "text" at bounding box center [1002, 36] width 55 height 28
type input "8"
click at [947, 350] on div "Este es un enlace web Abrir en una ventana nueva" at bounding box center [542, 299] width 1085 height 471
